Goal: Task Accomplishment & Management: Use online tool/utility

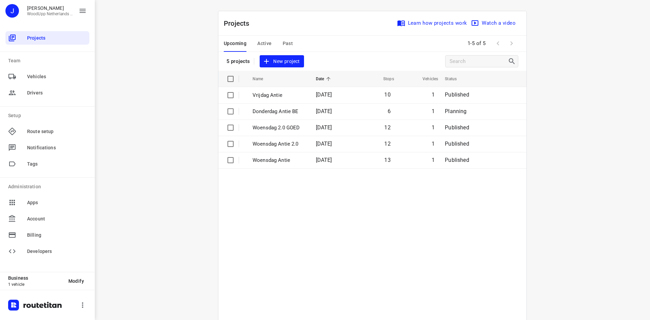
click at [585, 134] on div "i © 2025 Routetitan , © Stadia Maps , © OpenMapTiles © OpenStreetMap contributo…" at bounding box center [372, 160] width 555 height 320
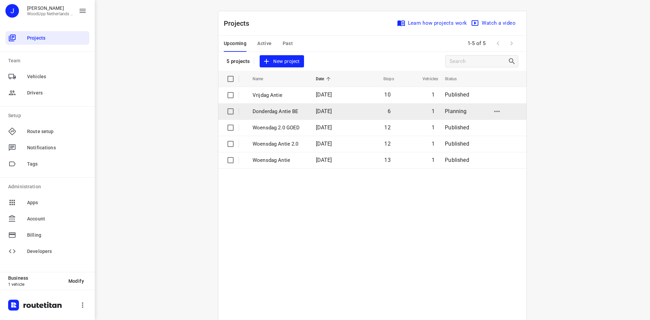
click at [289, 108] on p "Donderdag Antie BE" at bounding box center [278, 112] width 53 height 8
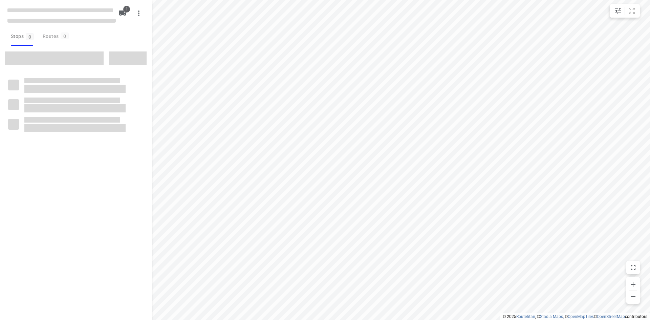
type input "distance"
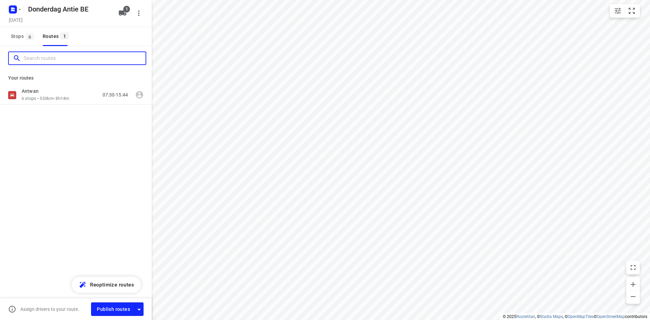
click at [53, 61] on input "Search routes" at bounding box center [85, 58] width 122 height 10
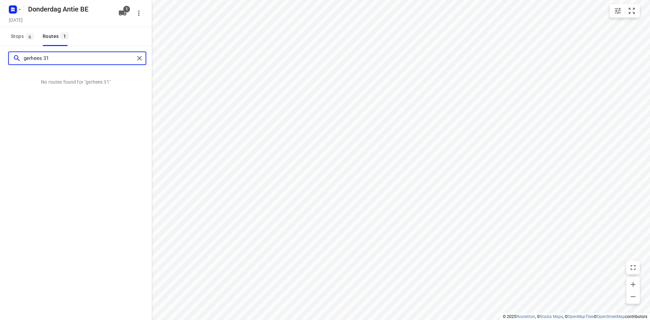
type input "gerhees 31"
drag, startPoint x: 55, startPoint y: 58, endPoint x: 0, endPoint y: 61, distance: 54.9
click at [0, 61] on div "gerhees 31" at bounding box center [76, 58] width 152 height 24
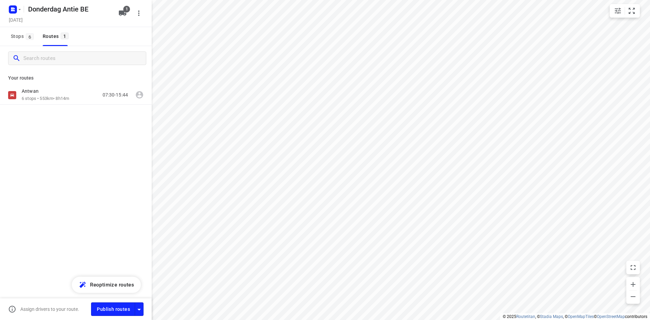
click at [37, 37] on div "Stops 6 Routes 1" at bounding box center [39, 36] width 63 height 19
click at [23, 35] on span "Stops 6" at bounding box center [23, 36] width 25 height 8
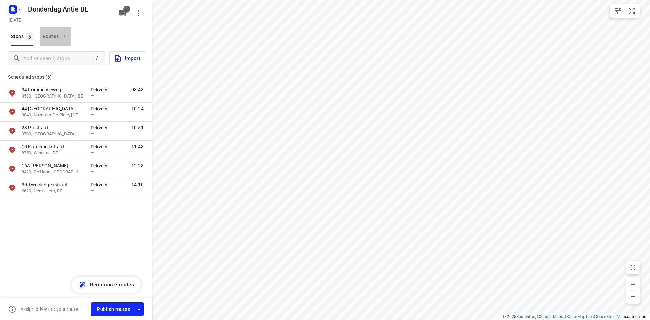
click at [50, 34] on div "Routes 1" at bounding box center [57, 36] width 28 height 8
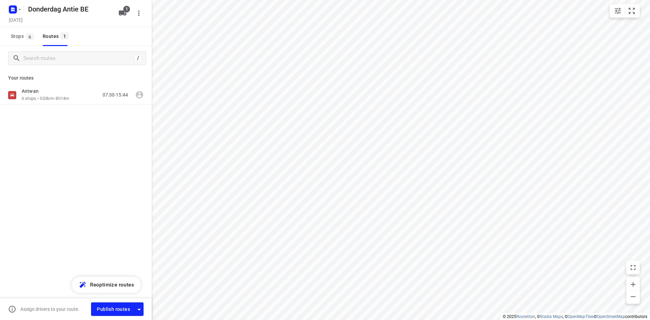
click at [65, 107] on div "Antwan 6 stops • 553km • 8h14m 07:30-15:44" at bounding box center [76, 119] width 152 height 66
click at [65, 96] on p "6 stops • 553km • 8h14m" at bounding box center [45, 98] width 47 height 6
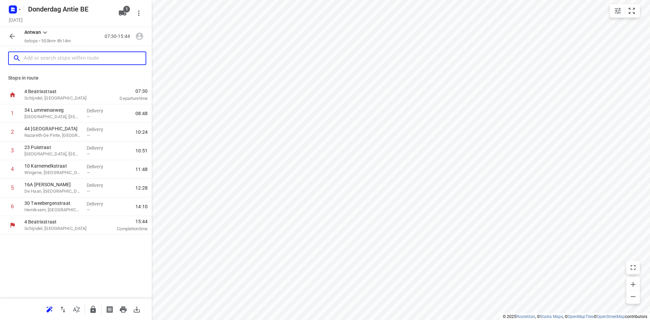
click at [50, 59] on input "text" at bounding box center [85, 58] width 122 height 10
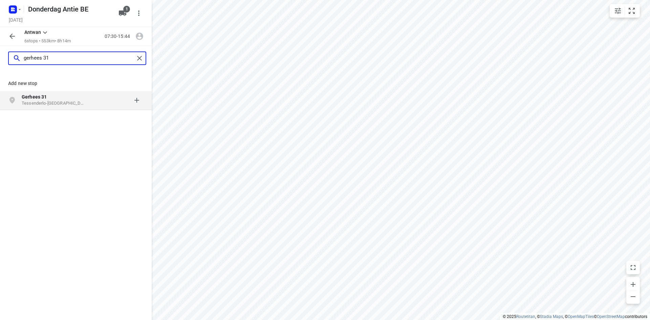
type input "gerhees 31"
click at [60, 99] on p "Gerhees 31" at bounding box center [53, 96] width 62 height 7
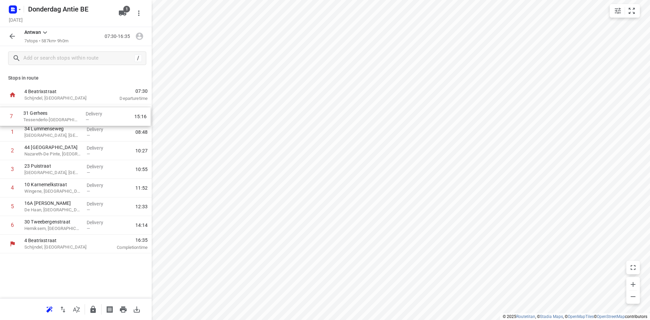
drag, startPoint x: 59, startPoint y: 224, endPoint x: 58, endPoint y: 113, distance: 111.0
click at [58, 113] on div "1 34 Lummenseweg [GEOGRAPHIC_DATA], [GEOGRAPHIC_DATA] Delivery — 08:48 2 44 [GE…" at bounding box center [76, 169] width 152 height 130
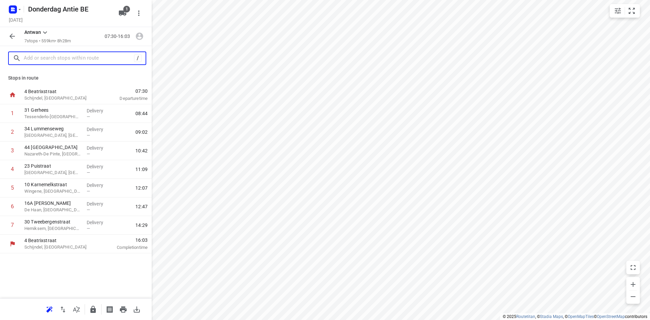
click at [45, 56] on input "text" at bounding box center [79, 58] width 110 height 10
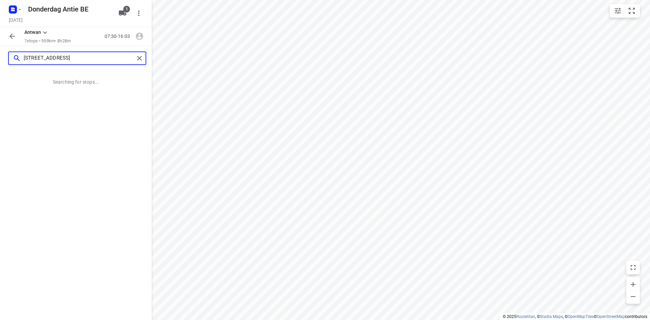
type input "[STREET_ADDRESS]"
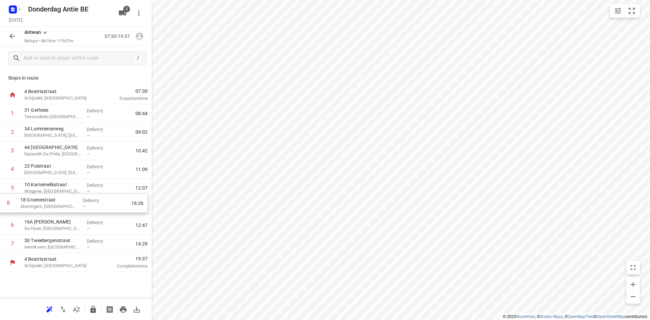
drag, startPoint x: 60, startPoint y: 244, endPoint x: 54, endPoint y: 200, distance: 43.9
click at [54, 200] on div "1 31 Gerhees Tessenderlo-[GEOGRAPHIC_DATA], [GEOGRAPHIC_DATA] Delivery — 08:44 …" at bounding box center [76, 178] width 152 height 149
click at [12, 206] on input "checkbox" at bounding box center [13, 207] width 14 height 14
checkbox input "true"
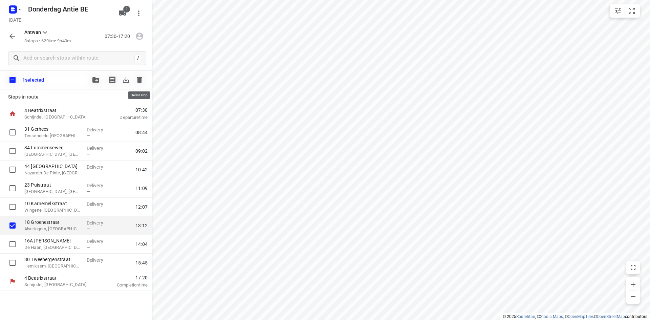
click at [142, 81] on icon "button" at bounding box center [139, 80] width 8 height 8
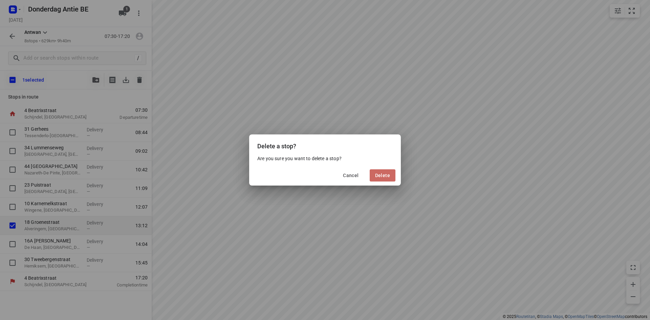
click at [376, 174] on span "Delete" at bounding box center [382, 175] width 15 height 5
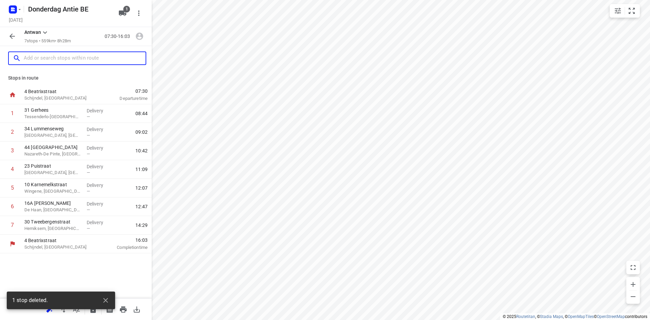
click at [70, 55] on input "text" at bounding box center [85, 58] width 122 height 10
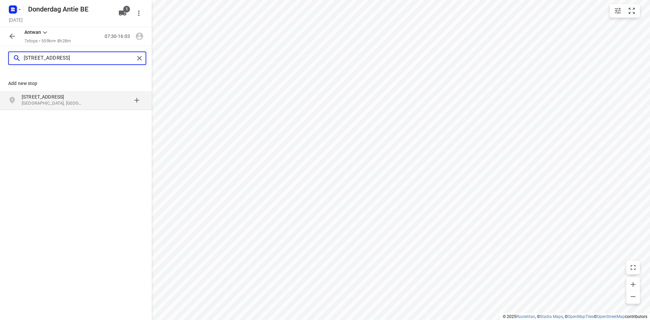
type input "[STREET_ADDRESS]"
click at [51, 93] on div "[STREET_ADDRESS]" at bounding box center [76, 100] width 152 height 19
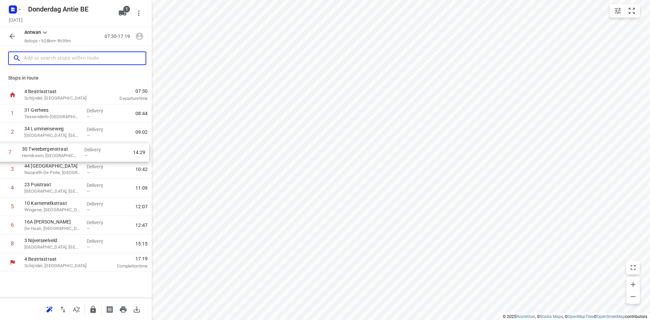
drag, startPoint x: 56, startPoint y: 228, endPoint x: 54, endPoint y: 152, distance: 76.2
click at [54, 152] on div "1 31 Gerhees Tessenderlo-[GEOGRAPHIC_DATA], [GEOGRAPHIC_DATA] Delivery — 08:44 …" at bounding box center [76, 178] width 152 height 149
drag, startPoint x: 47, startPoint y: 169, endPoint x: 47, endPoint y: 165, distance: 4.1
click at [47, 165] on div "1 31 Gerhees Tessenderlo-[GEOGRAPHIC_DATA], [GEOGRAPHIC_DATA] Delivery — 08:44 …" at bounding box center [76, 178] width 152 height 149
drag, startPoint x: 36, startPoint y: 242, endPoint x: 43, endPoint y: 167, distance: 74.8
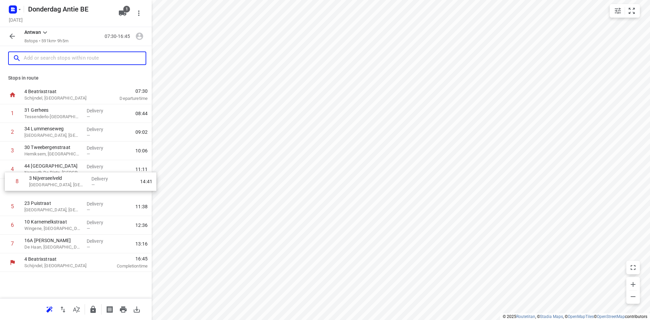
click at [43, 167] on div "1 31 Gerhees Tessenderlo-[GEOGRAPHIC_DATA], [GEOGRAPHIC_DATA] Delivery — 08:44 …" at bounding box center [76, 178] width 152 height 149
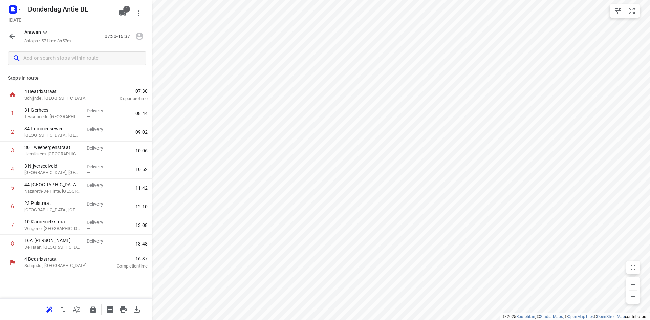
drag, startPoint x: 72, startPoint y: 83, endPoint x: 63, endPoint y: 85, distance: 9.1
click at [72, 83] on div "Stops in route 4 [GEOGRAPHIC_DATA], [GEOGRAPHIC_DATA] 07:30 Departure time 1 31…" at bounding box center [76, 184] width 152 height 228
click at [15, 36] on icon "button" at bounding box center [12, 36] width 8 height 8
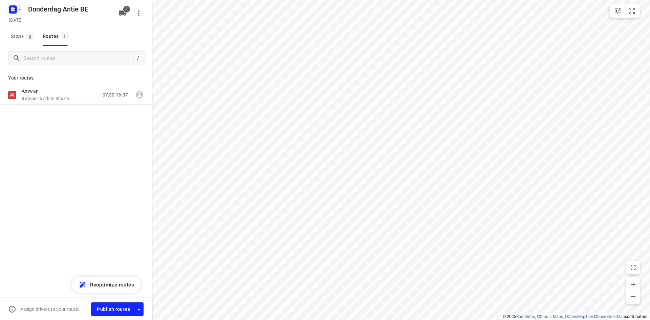
click at [14, 12] on rect "button" at bounding box center [13, 9] width 8 height 8
click at [20, 20] on span "Back to projects" at bounding box center [68, 24] width 110 height 8
